Goal: Obtain resource: Download file/media

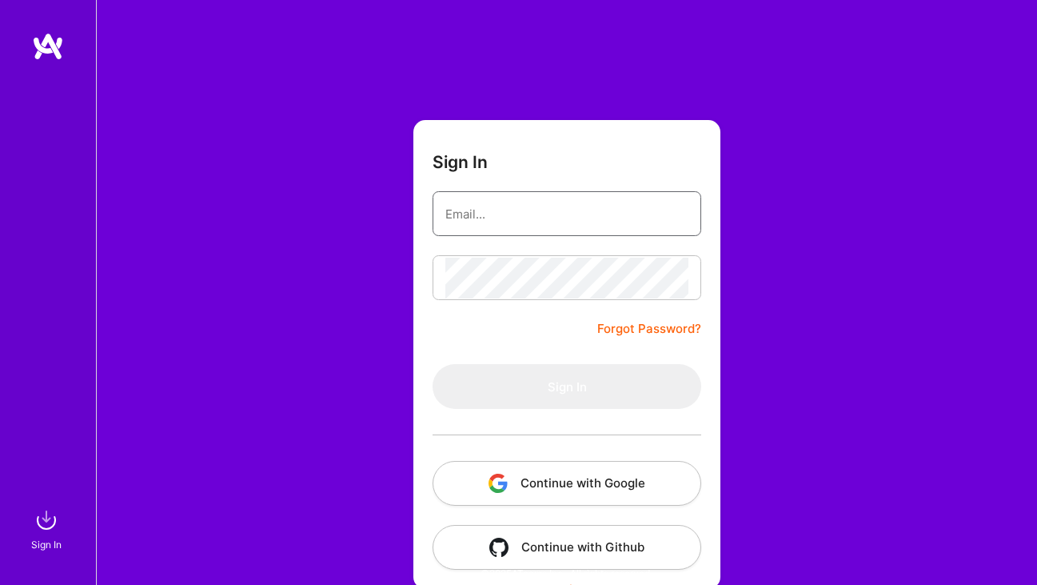
type input "[PERSON_NAME][EMAIL_ADDRESS][DOMAIN_NAME]"
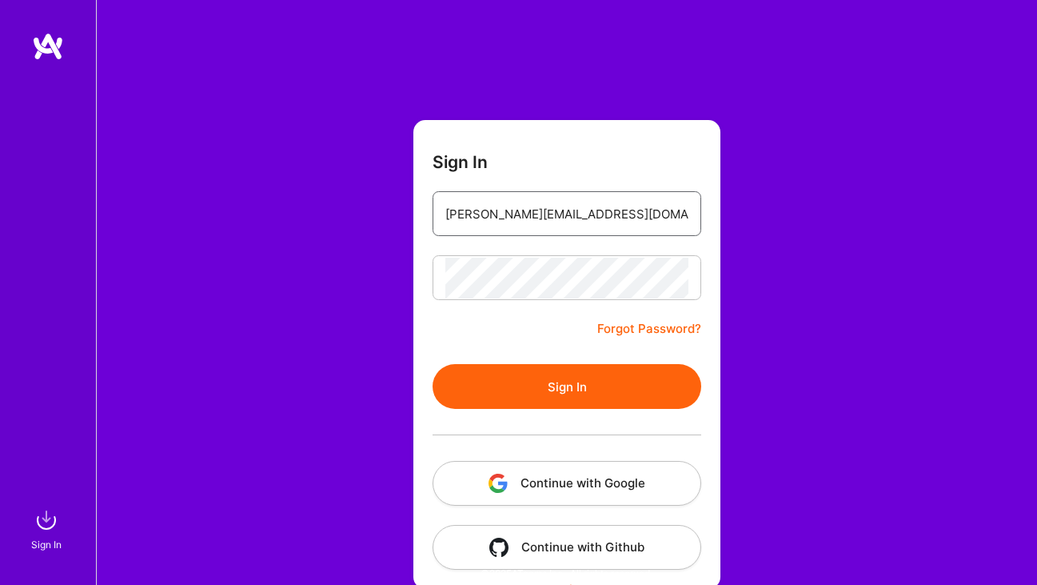
click at [555, 202] on input "[PERSON_NAME][EMAIL_ADDRESS][DOMAIN_NAME]" at bounding box center [566, 214] width 243 height 41
click at [521, 385] on button "Sign In" at bounding box center [567, 386] width 269 height 45
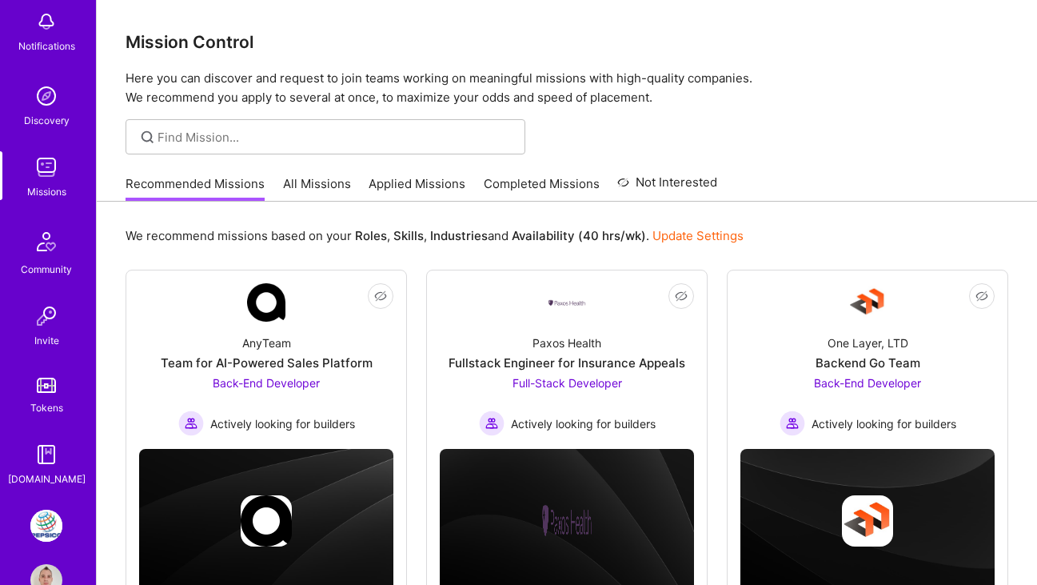
scroll to position [130, 0]
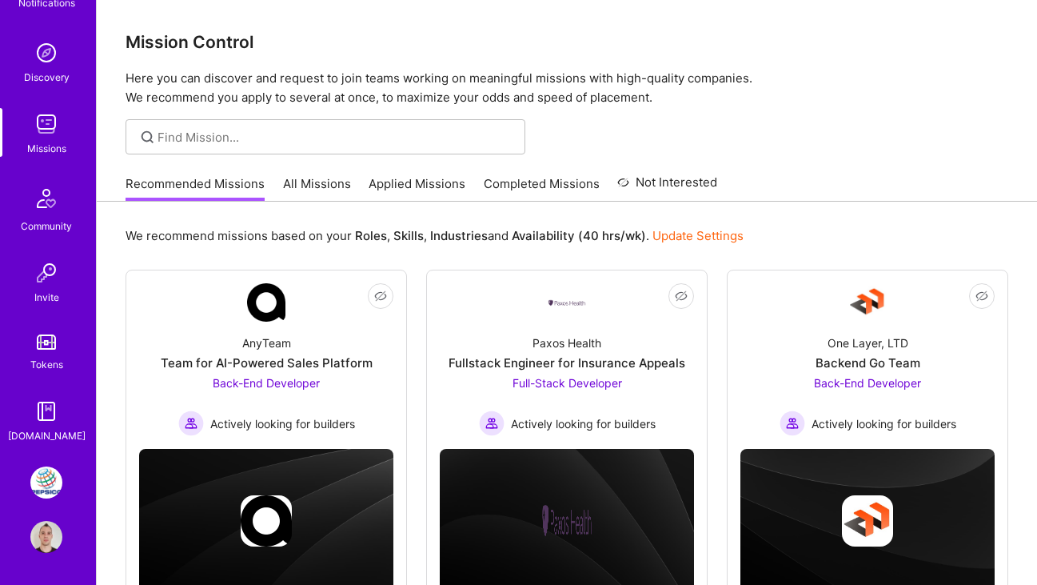
click at [38, 480] on img at bounding box center [46, 482] width 32 height 32
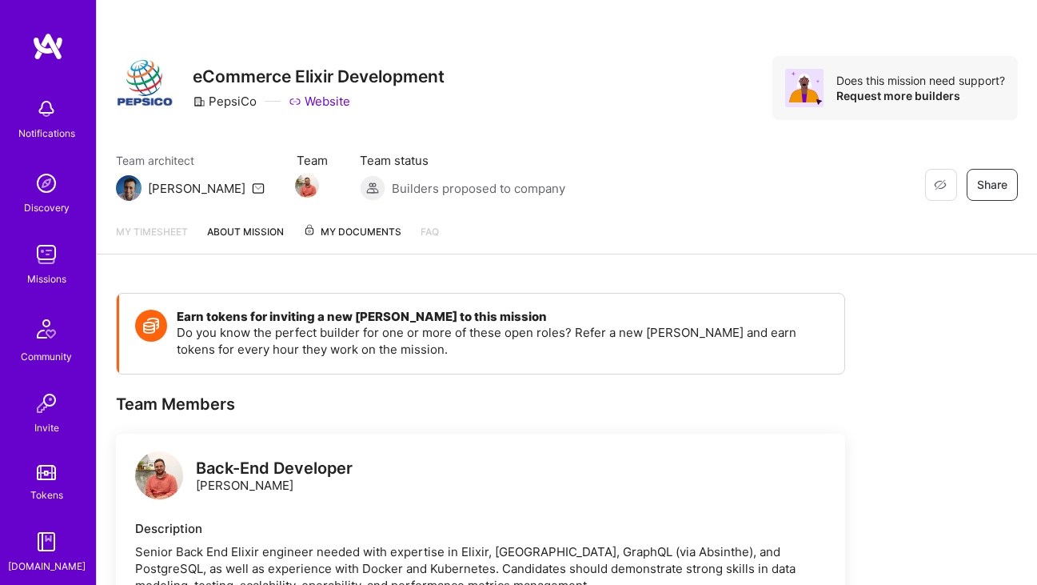
click at [376, 234] on span "My Documents" at bounding box center [352, 232] width 98 height 18
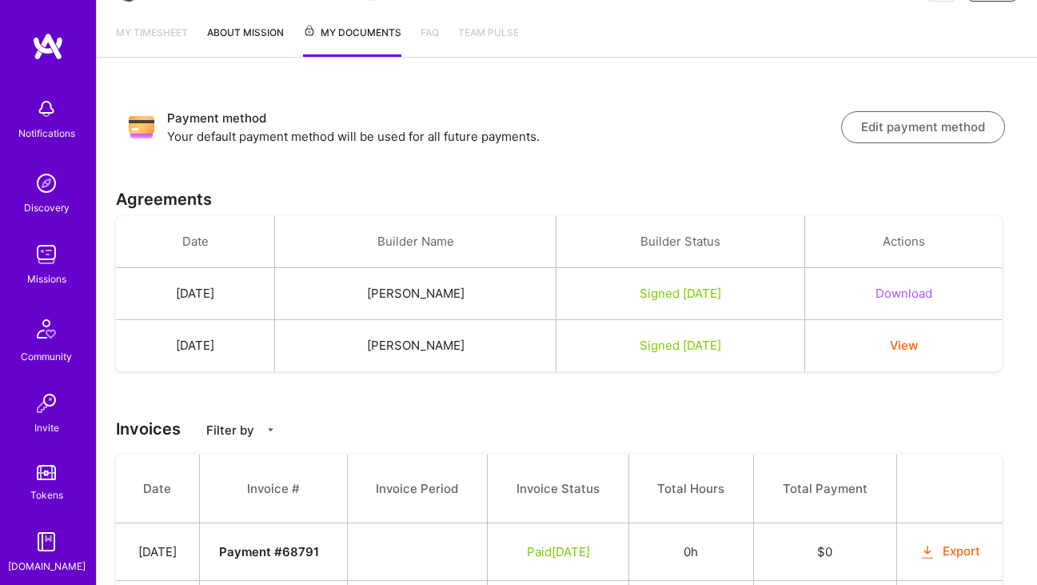
scroll to position [231, 0]
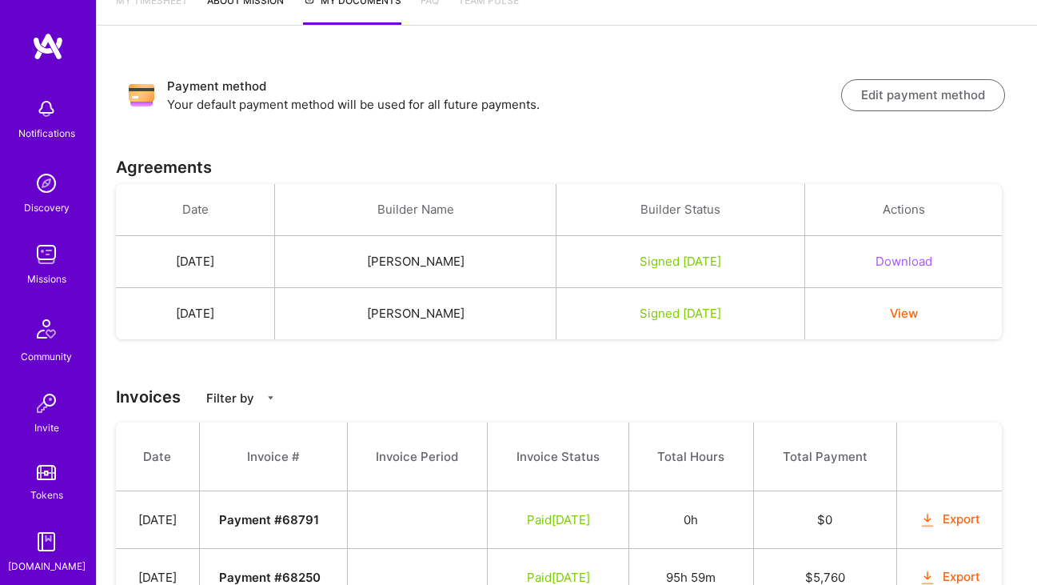
click at [932, 265] on button "Download" at bounding box center [904, 261] width 57 height 17
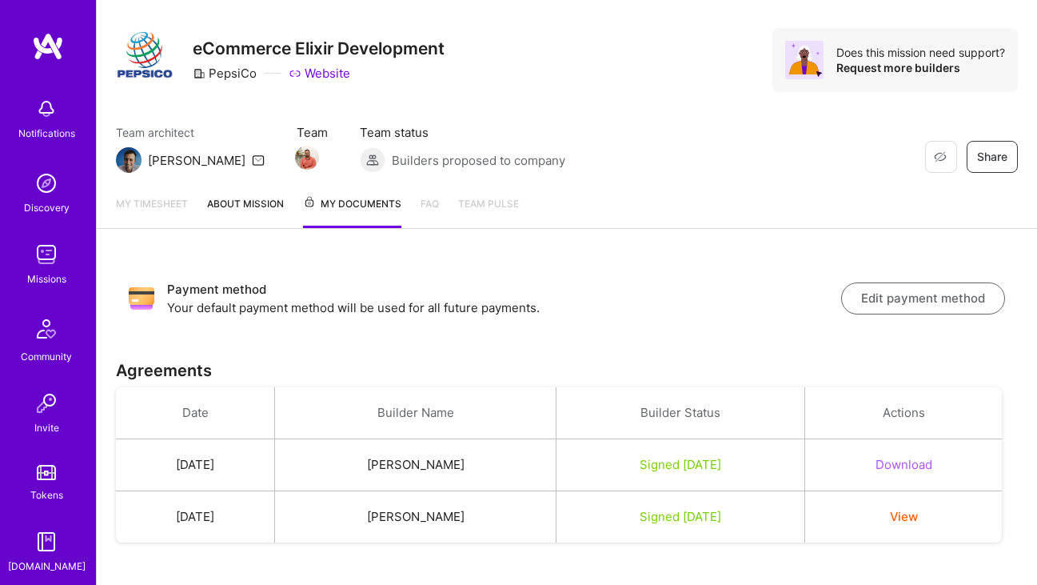
scroll to position [0, 0]
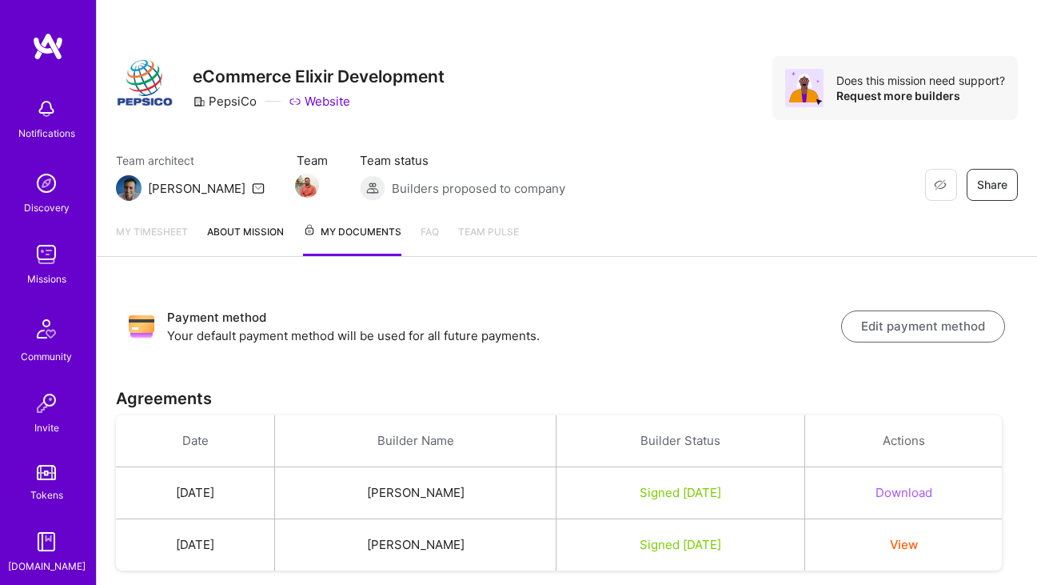
click at [266, 226] on link "About Mission" at bounding box center [245, 239] width 77 height 33
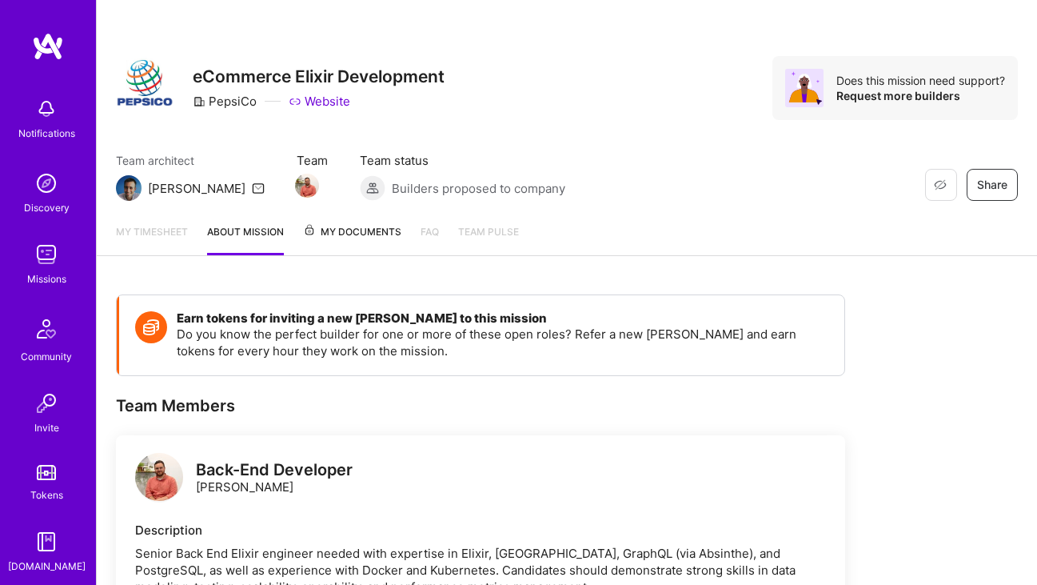
click at [182, 234] on link "My timesheet" at bounding box center [152, 239] width 72 height 32
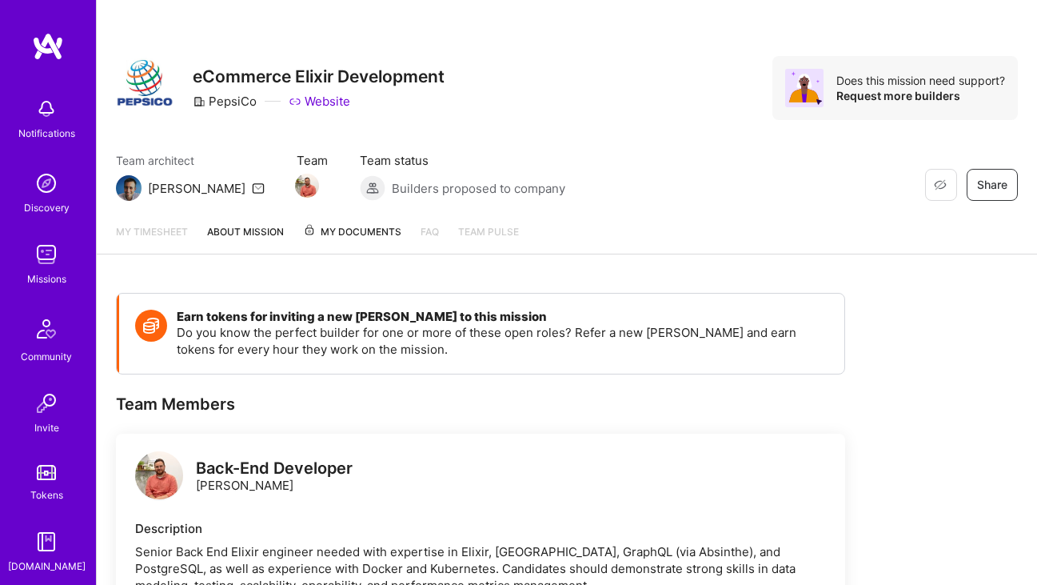
click at [360, 234] on span "My Documents" at bounding box center [352, 232] width 98 height 18
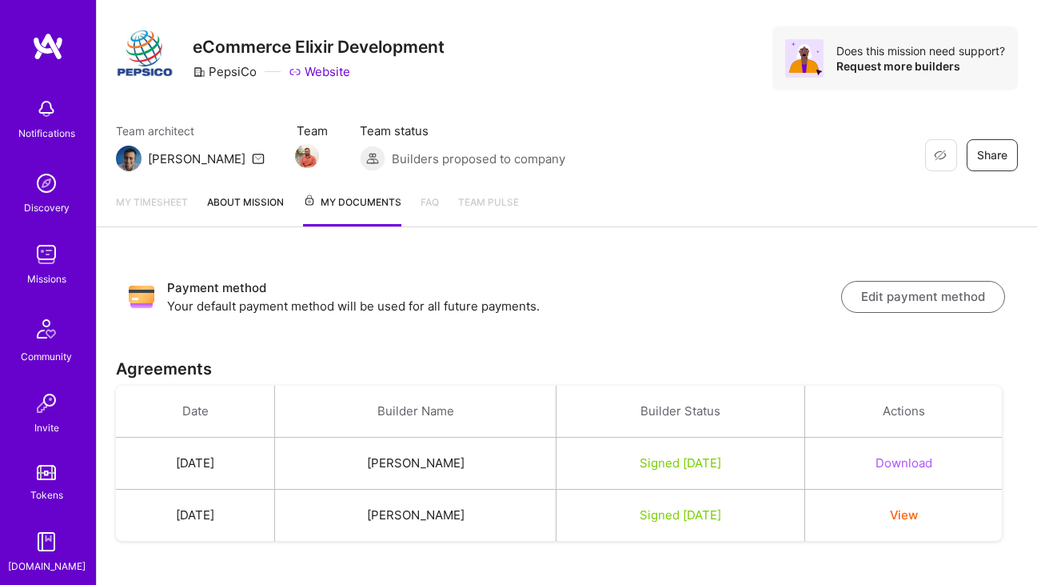
scroll to position [46, 0]
